Goal: Navigation & Orientation: Find specific page/section

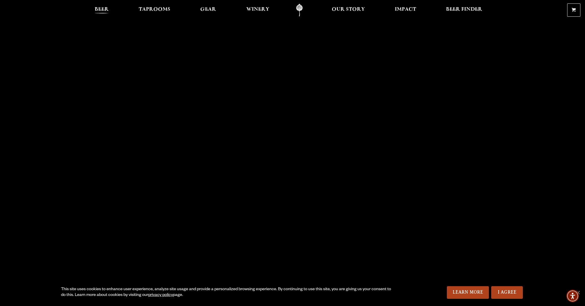
click at [105, 9] on span "Beer" at bounding box center [102, 9] width 14 height 5
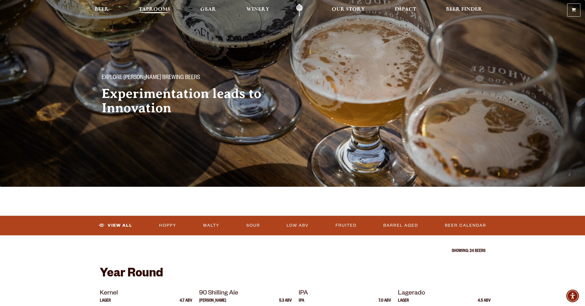
click at [162, 9] on span "Taprooms" at bounding box center [155, 9] width 32 height 5
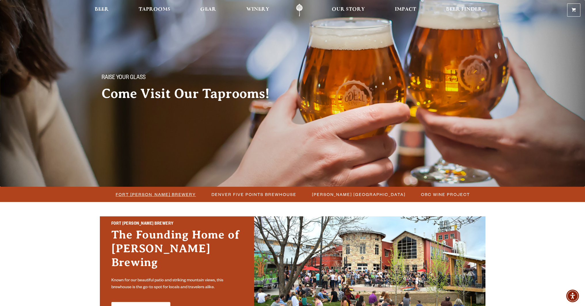
click at [166, 193] on span "Fort Collins Brewery" at bounding box center [156, 194] width 80 height 8
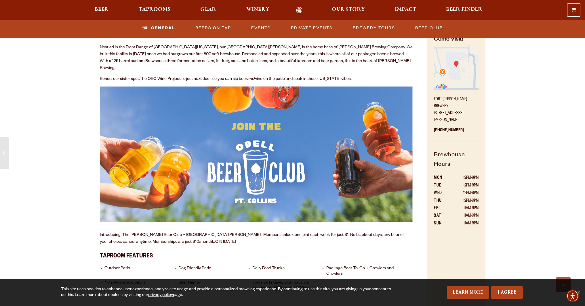
scroll to position [316, 0]
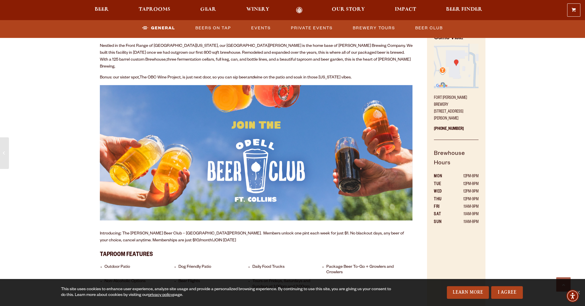
click at [93, 39] on div "Brewhouse Overview Nestled in the Front Range of [GEOGRAPHIC_DATA][US_STATE], o…" at bounding box center [256, 160] width 342 height 299
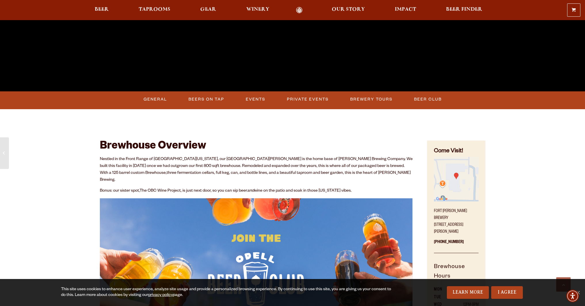
scroll to position [201, 0]
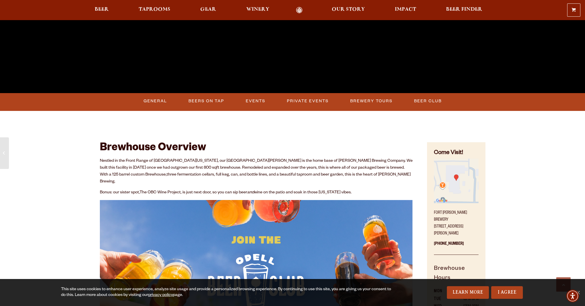
click at [85, 112] on div at bounding box center [292, 118] width 585 height 15
click at [56, 112] on div at bounding box center [292, 118] width 585 height 15
click at [57, 112] on div at bounding box center [292, 118] width 585 height 15
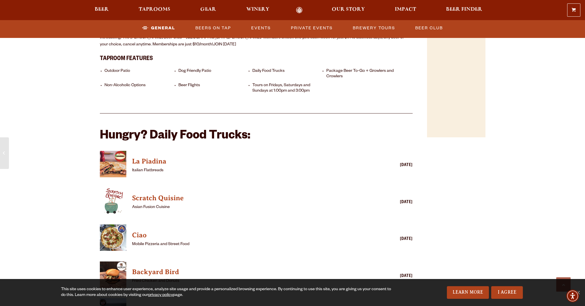
scroll to position [546, 0]
